Goal: Information Seeking & Learning: Check status

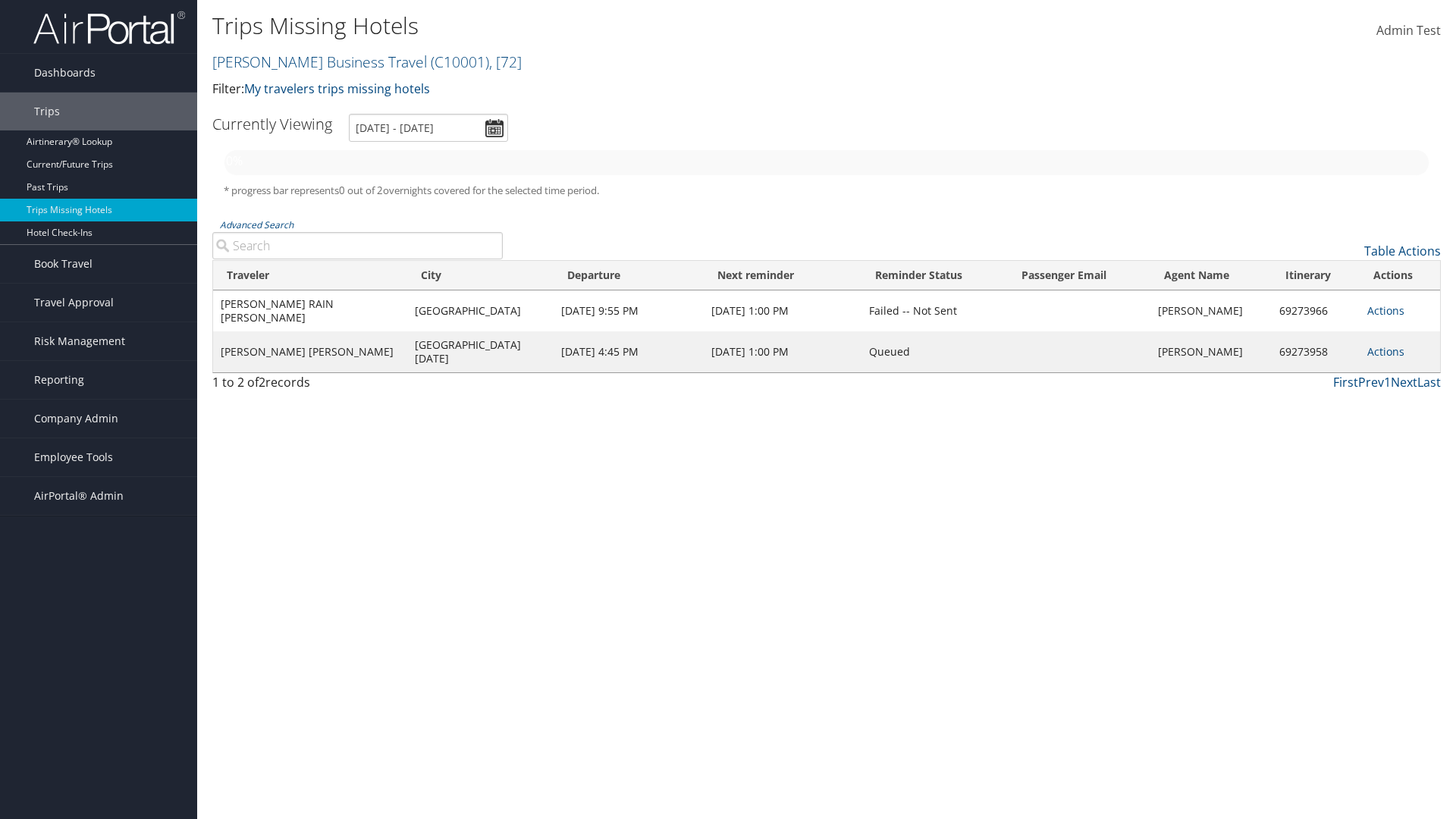
click at [313, 61] on link "[PERSON_NAME] Business Travel ( C10001 ) , [ 72 ]" at bounding box center [367, 61] width 310 height 21
click at [0, 0] on input "search" at bounding box center [0, 0] width 0 height 0
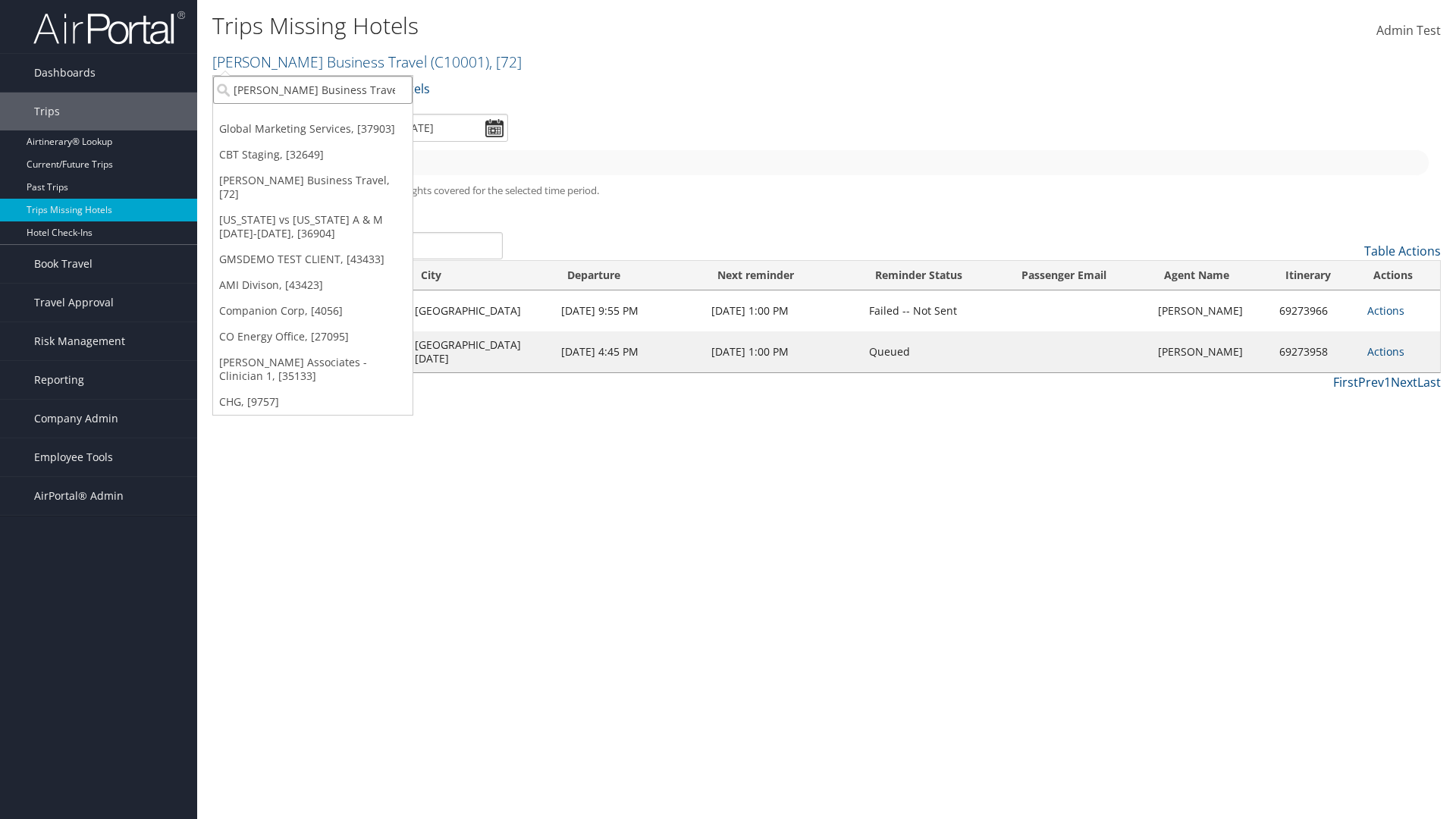
type input "[PERSON_NAME] Business Travel"
click at [333, 131] on div "Account" at bounding box center [334, 131] width 258 height 14
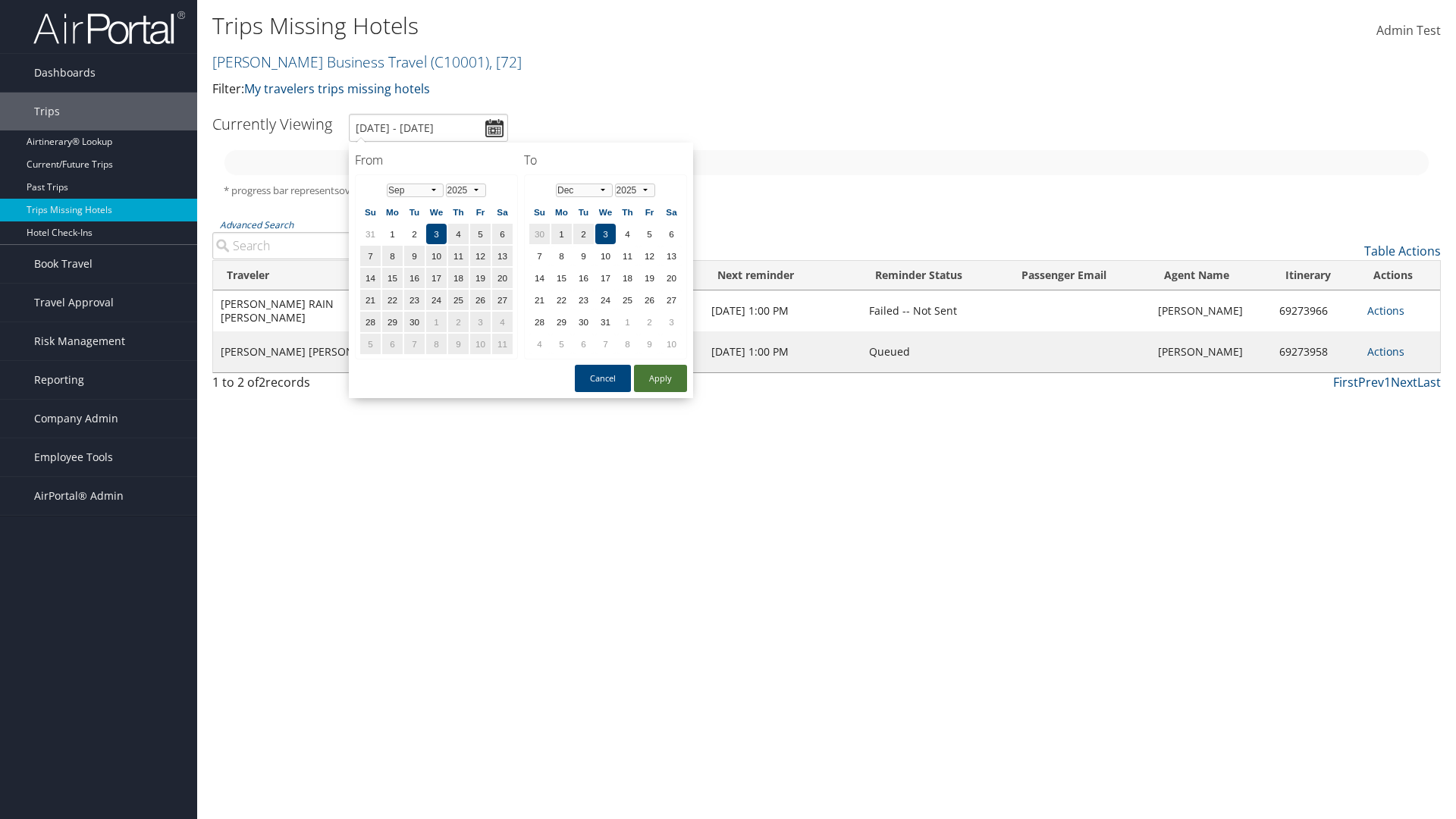
click at [661, 379] on button "Apply" at bounding box center [661, 379] width 53 height 28
type input "1/1/2025 - 3/31/2025"
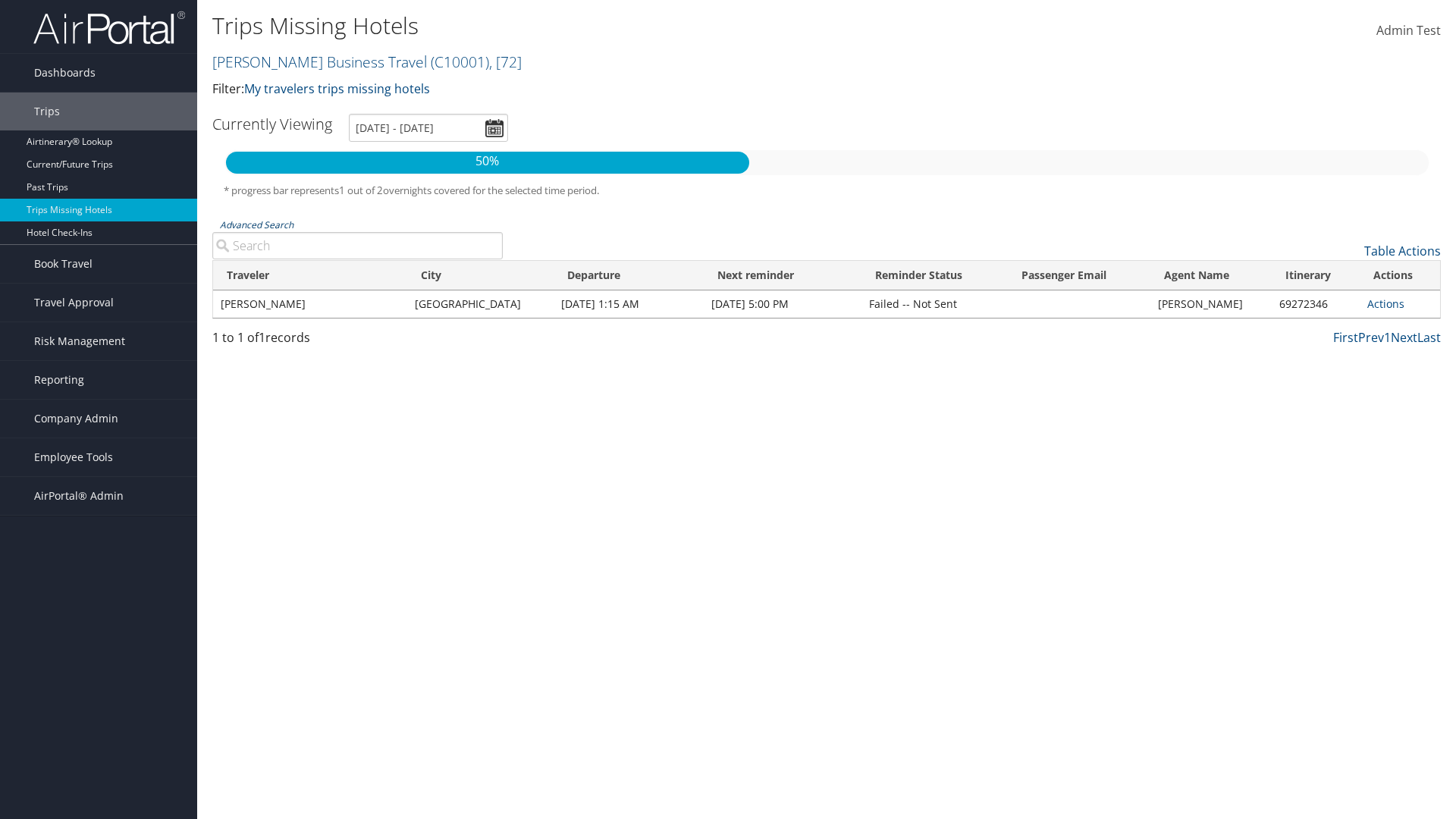
click at [256, 225] on link "Advanced Search" at bounding box center [256, 224] width 74 height 13
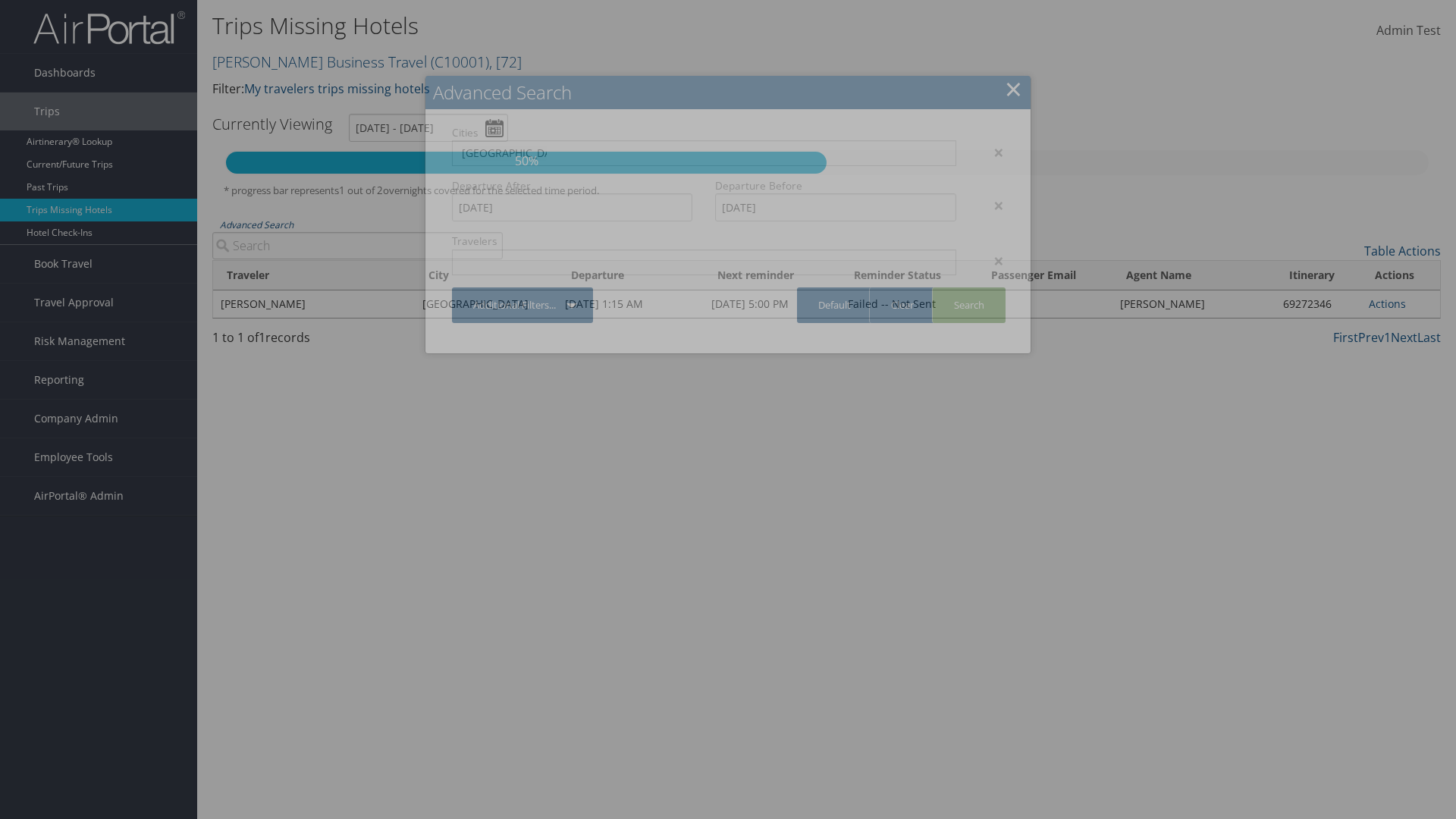
type input "Rio De Janeiro"
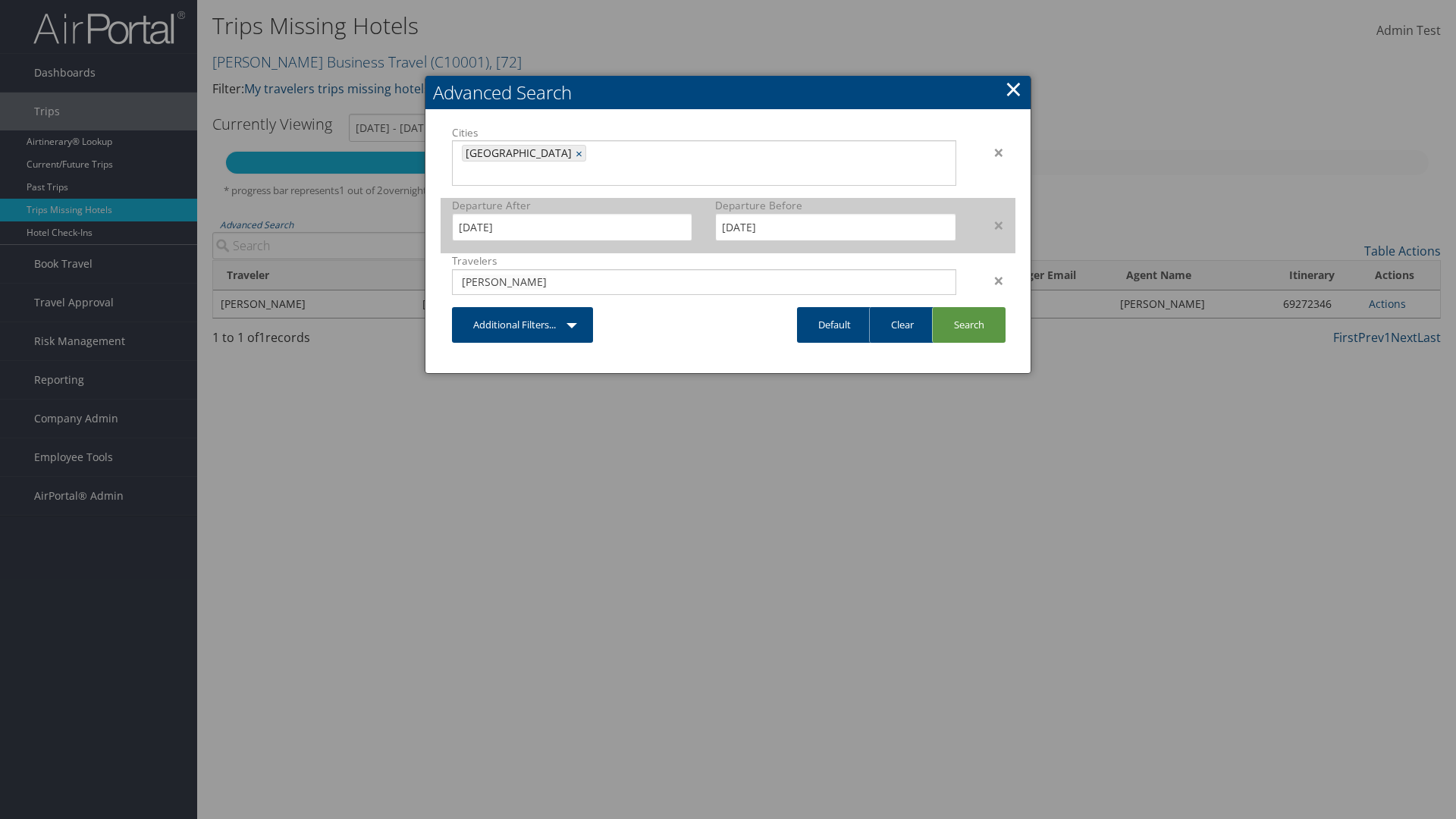
type input "CLAYTON"
click at [572, 213] on input "1/1/2025" at bounding box center [572, 227] width 241 height 28
type input "CLAYTON"
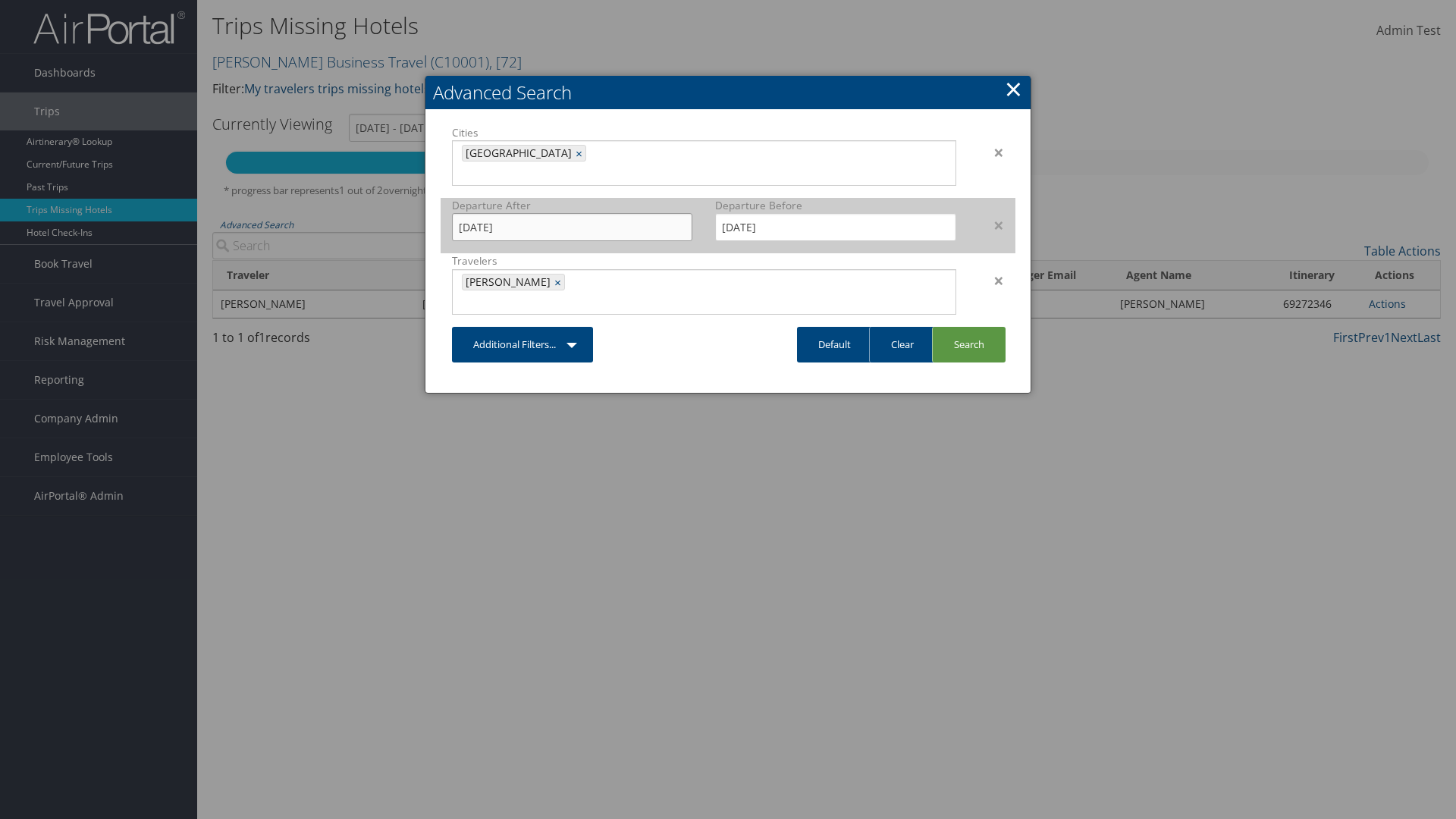
type input "11/01/2024"
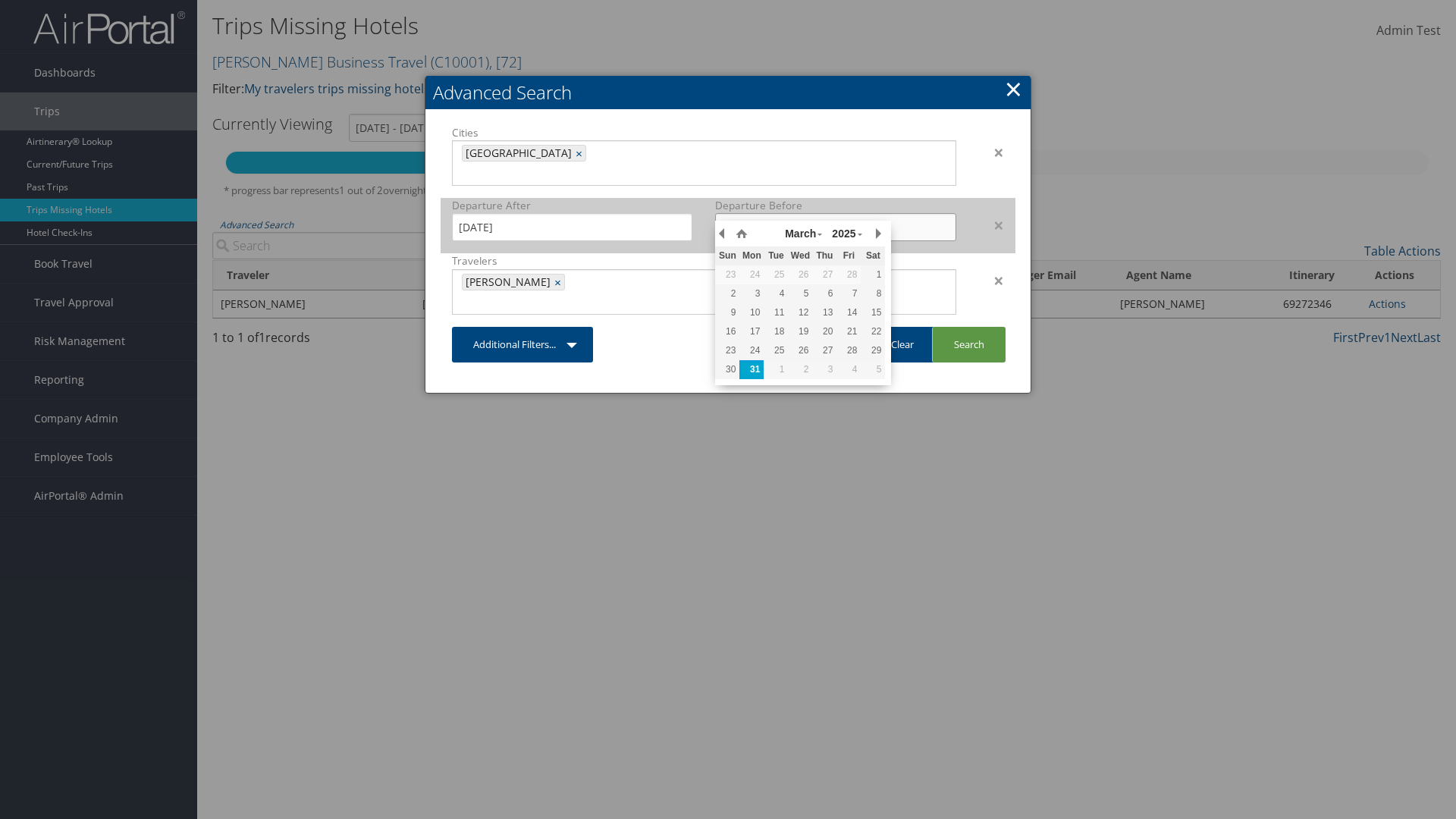
click at [836, 213] on input "3/31/2025" at bounding box center [836, 227] width 241 height 28
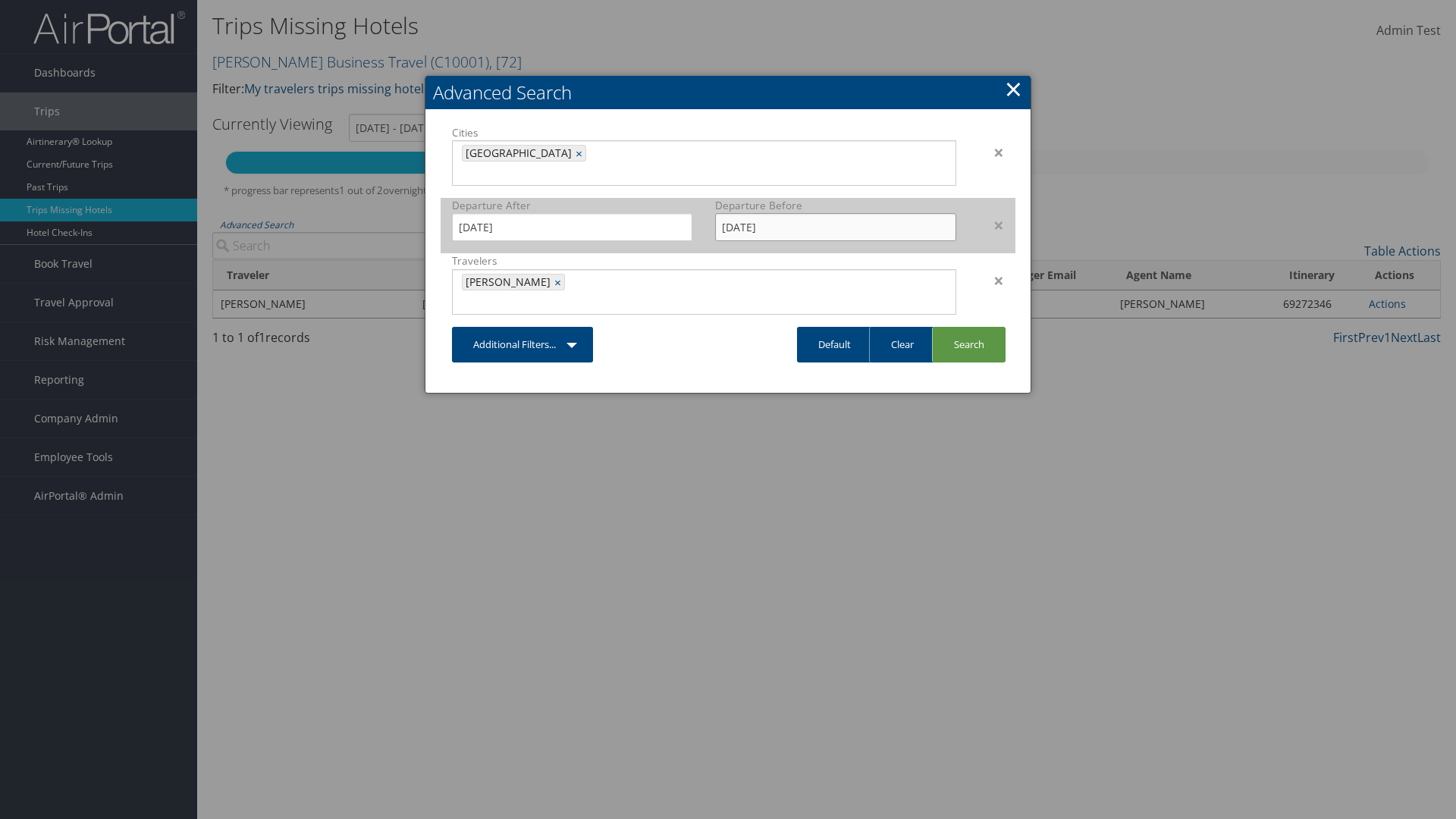
type input "02/15/2025"
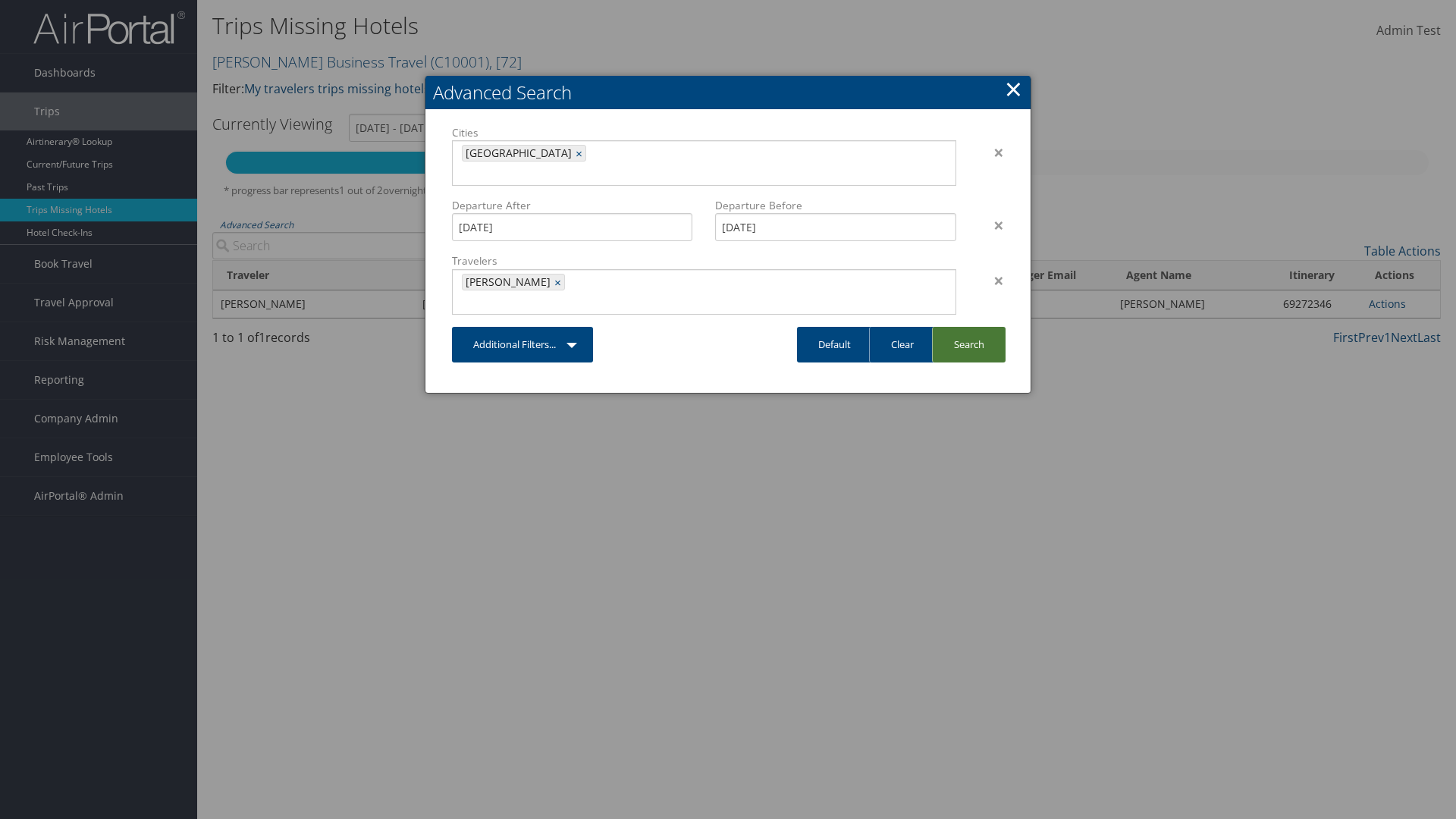
click at [969, 327] on link "Search" at bounding box center [969, 344] width 74 height 36
type input "11/1/2024 - 2/15/2025"
